Goal: Task Accomplishment & Management: Complete application form

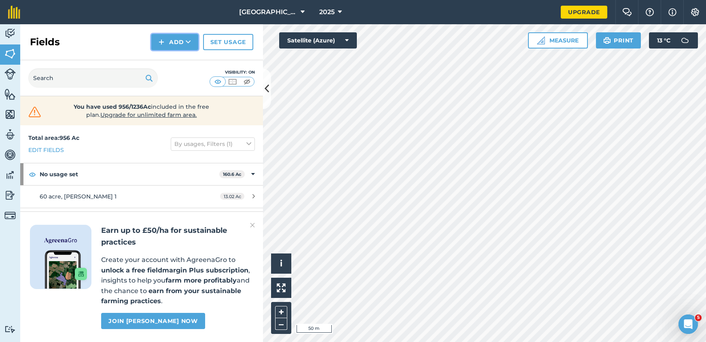
click at [195, 39] on button "Add" at bounding box center [174, 42] width 47 height 16
click at [175, 64] on link "Draw" at bounding box center [174, 60] width 44 height 18
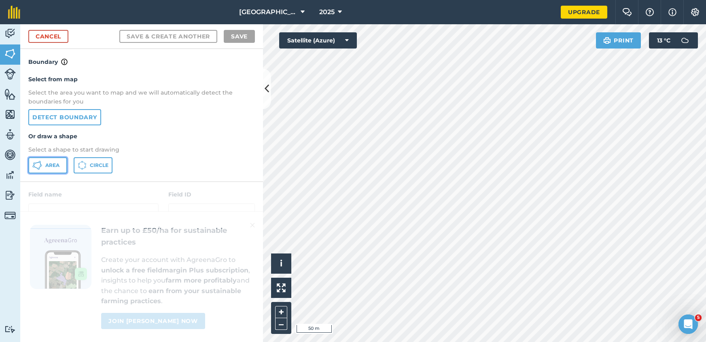
click at [42, 165] on button "Area" at bounding box center [47, 165] width 39 height 16
click at [263, 252] on div "Activity Fields Livestock Features Maps Team Vehicles Data Reporting Billing Tu…" at bounding box center [353, 183] width 706 height 318
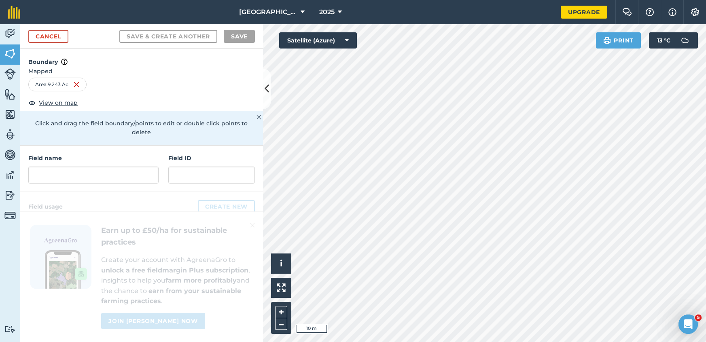
click at [52, 156] on div "Field name" at bounding box center [93, 169] width 130 height 30
click at [54, 167] on input "text" at bounding box center [93, 175] width 130 height 17
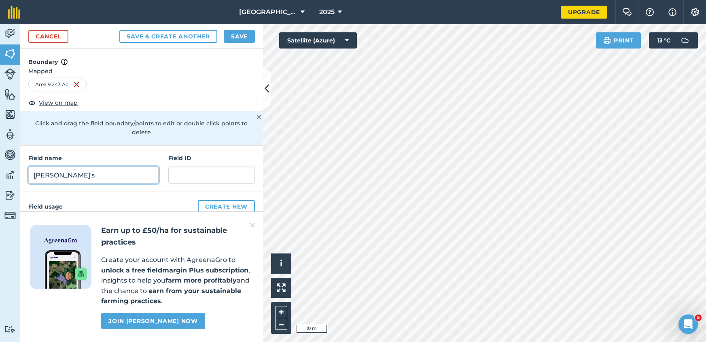
click at [61, 170] on input "amanda's" at bounding box center [93, 175] width 130 height 17
click at [97, 171] on input "Amanda's" at bounding box center [93, 175] width 130 height 17
type input "Amanda's 5"
click at [233, 32] on button "Save" at bounding box center [239, 36] width 31 height 13
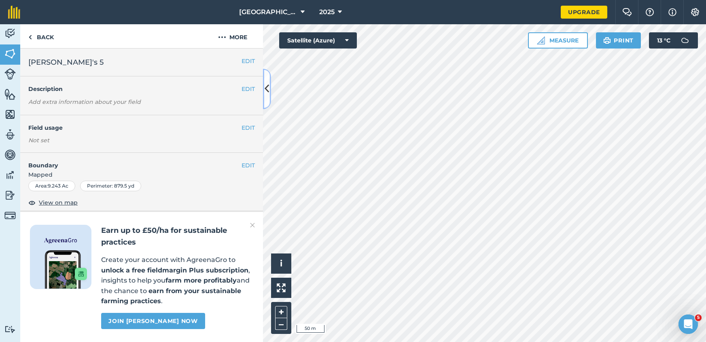
click at [263, 92] on button at bounding box center [267, 89] width 8 height 40
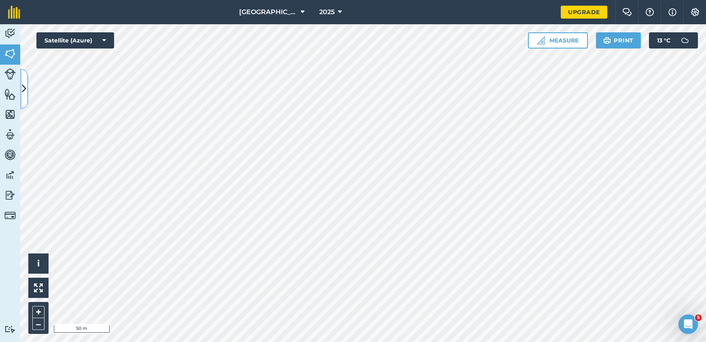
click at [25, 96] on button at bounding box center [24, 89] width 8 height 40
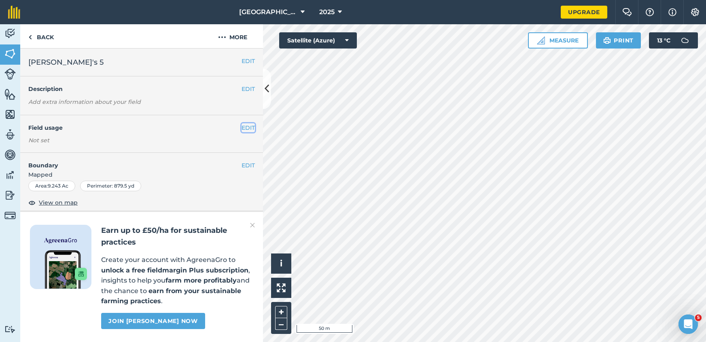
click at [252, 125] on button "EDIT" at bounding box center [247, 127] width 13 height 9
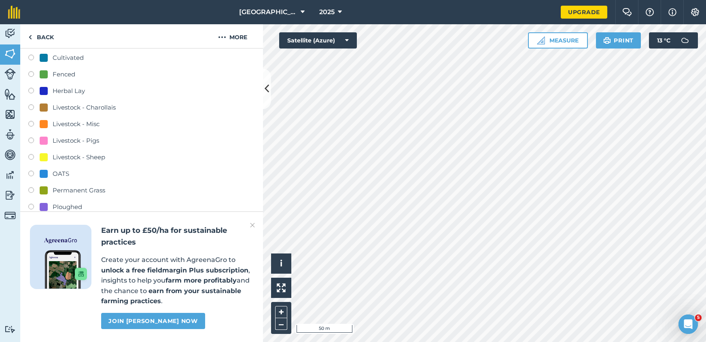
scroll to position [138, 0]
click at [39, 188] on label at bounding box center [33, 191] width 11 height 8
radio input "true"
radio input "false"
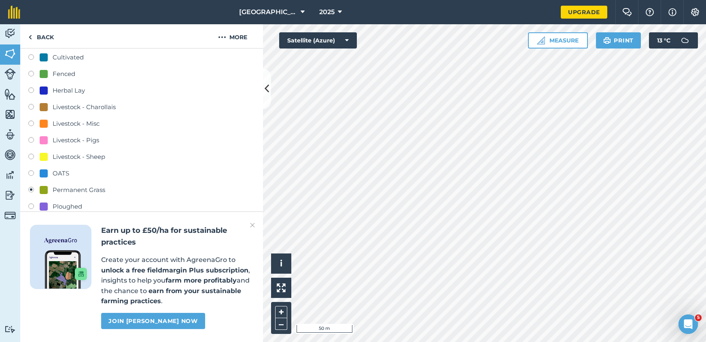
click at [248, 226] on h2 "Earn up to £50/ha for sustainable practices" at bounding box center [177, 236] width 152 height 23
click at [255, 224] on div "Earn up to £50/ha for sustainable practices Create your account with AgreenaGro…" at bounding box center [141, 277] width 243 height 131
click at [247, 224] on div "Earn up to £50/ha for sustainable practices Create your account with AgreenaGro…" at bounding box center [141, 277] width 243 height 131
click at [250, 224] on img at bounding box center [252, 225] width 5 height 10
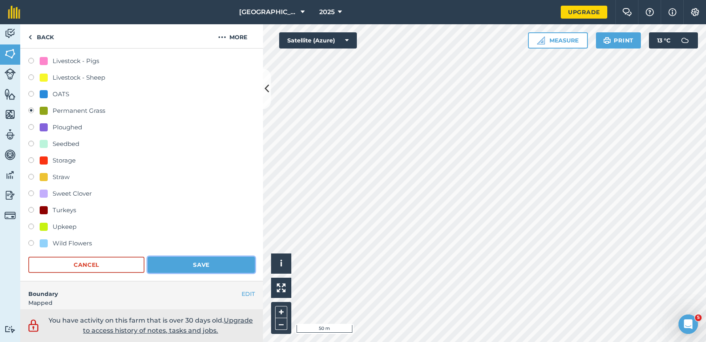
click at [191, 264] on button "Save" at bounding box center [201, 265] width 107 height 16
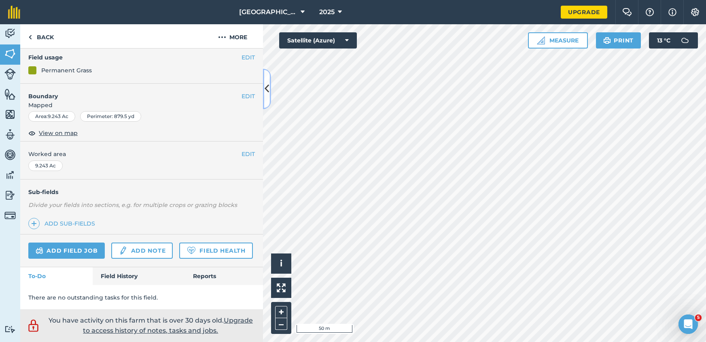
click at [263, 88] on button at bounding box center [267, 89] width 8 height 40
